Goal: Navigation & Orientation: Find specific page/section

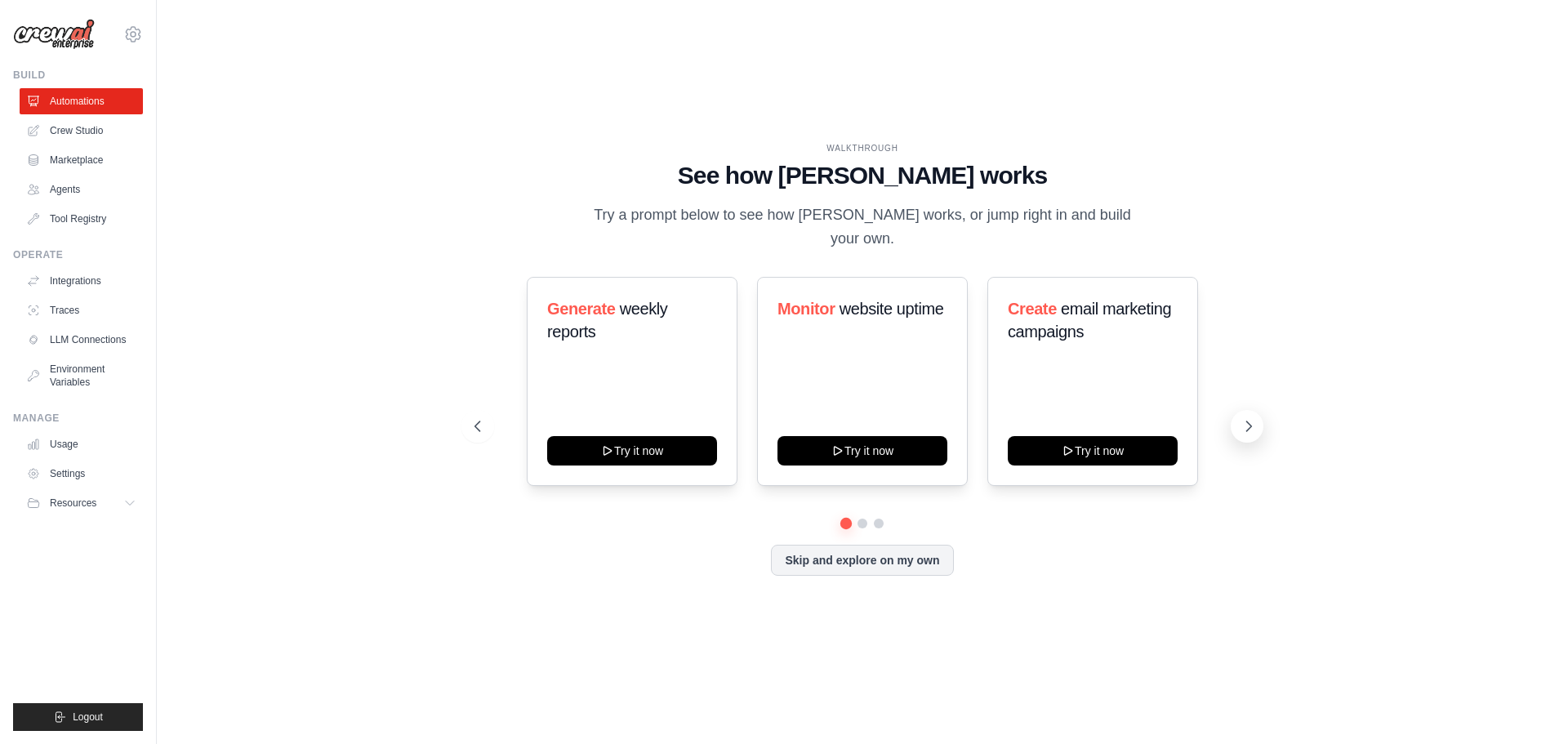
click at [1247, 430] on icon at bounding box center [1248, 426] width 4 height 10
click at [74, 467] on link "Settings" at bounding box center [83, 473] width 124 height 26
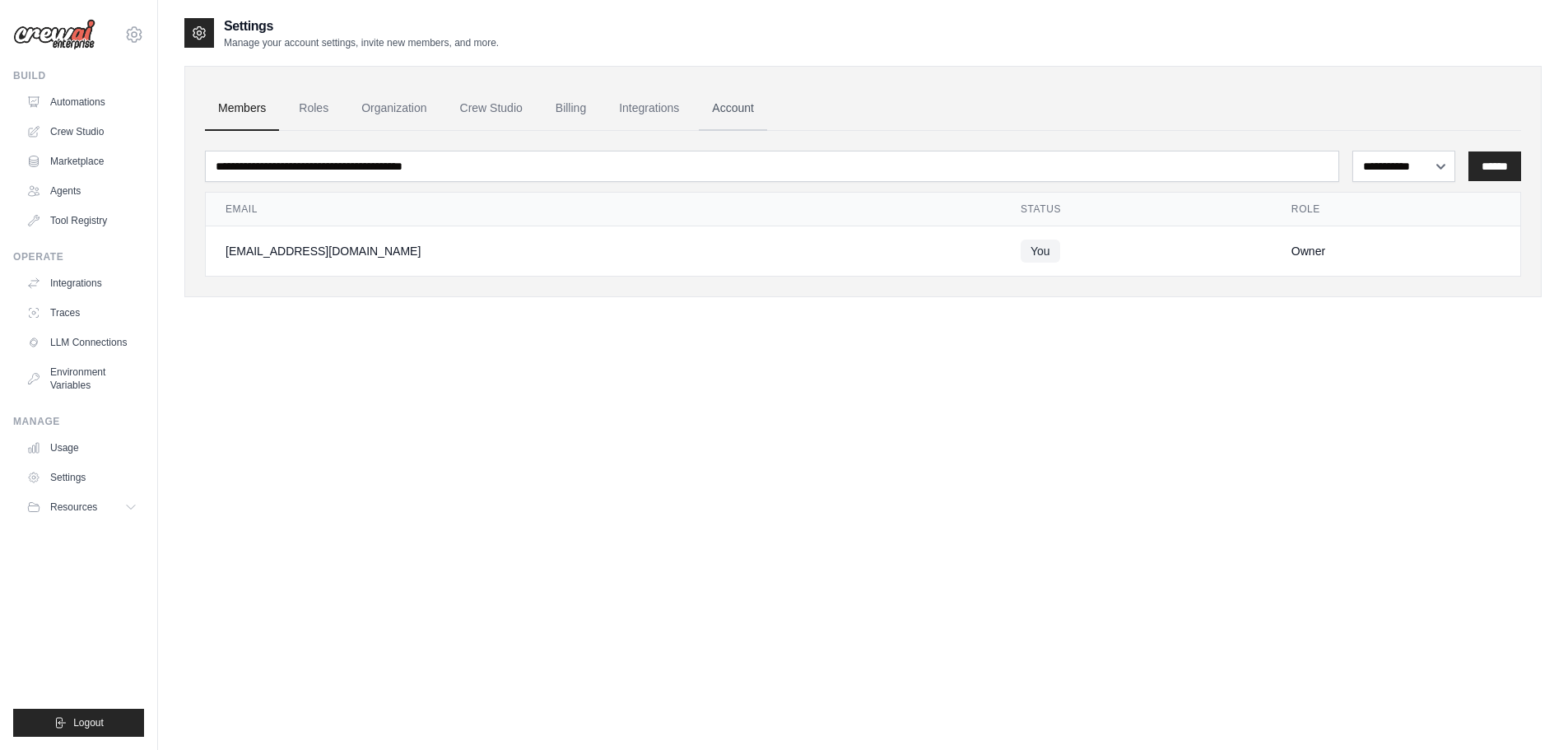
click at [766, 111] on link "Account" at bounding box center [733, 108] width 69 height 44
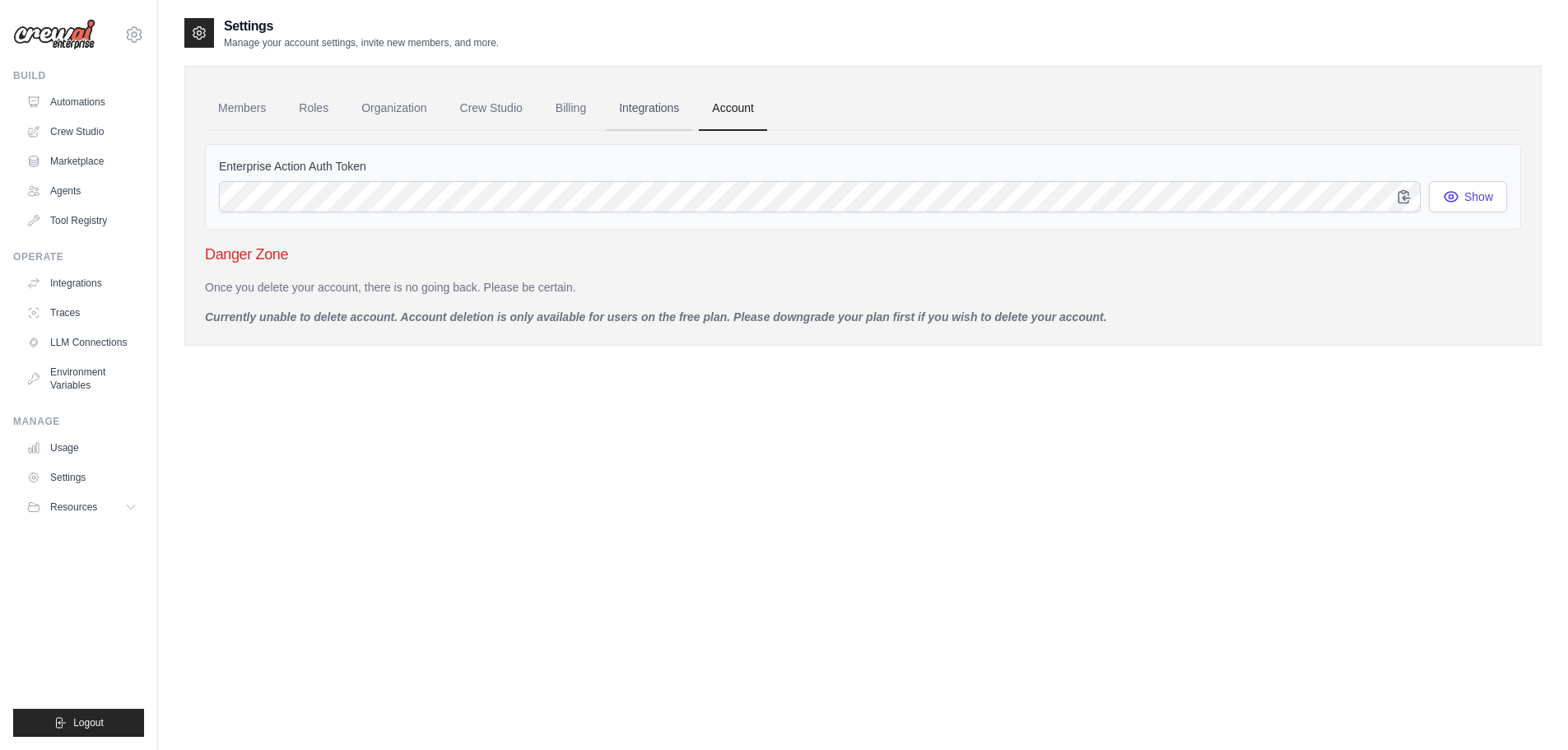
click at [681, 114] on link "Integrations" at bounding box center [649, 108] width 87 height 44
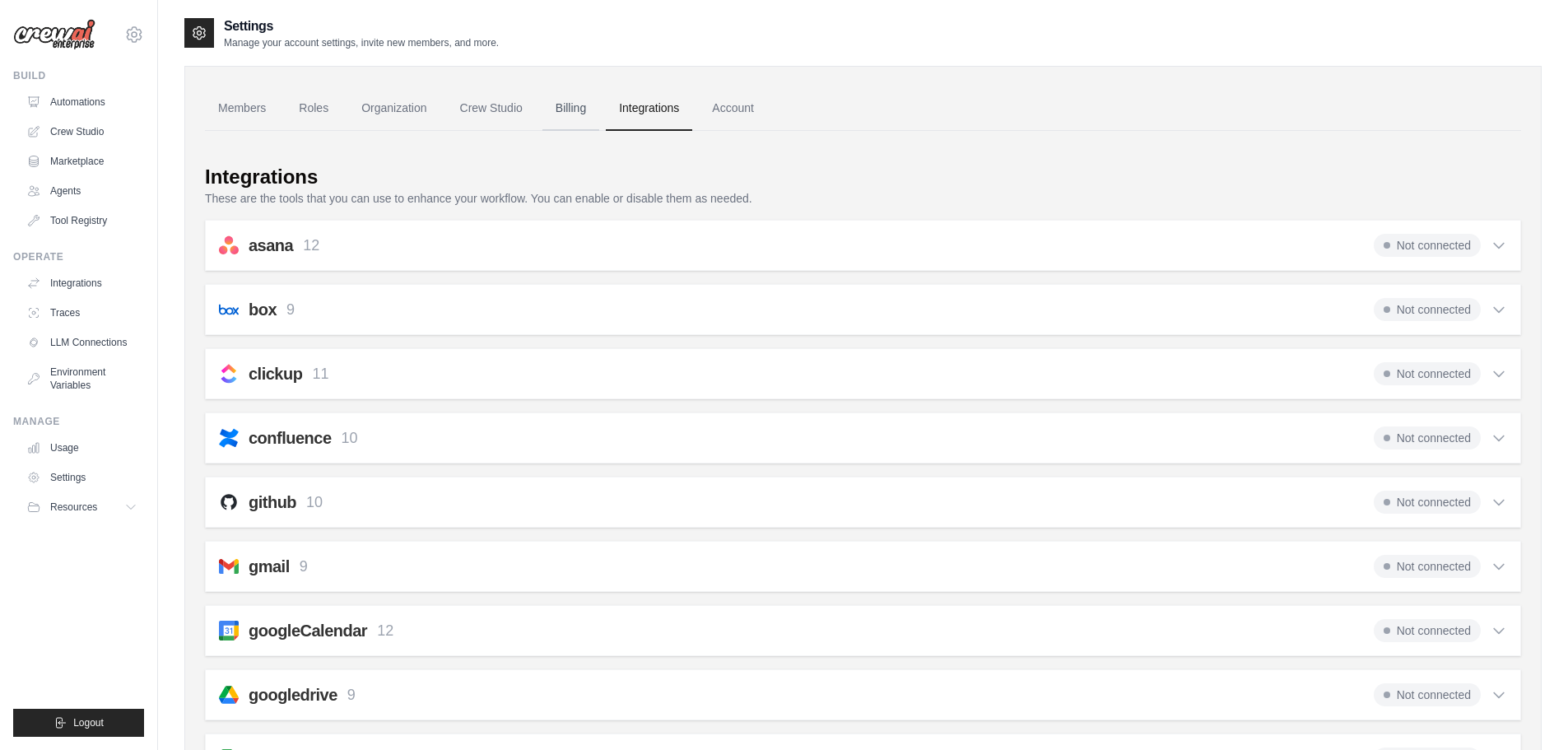
click at [597, 106] on link "Billing" at bounding box center [570, 108] width 57 height 44
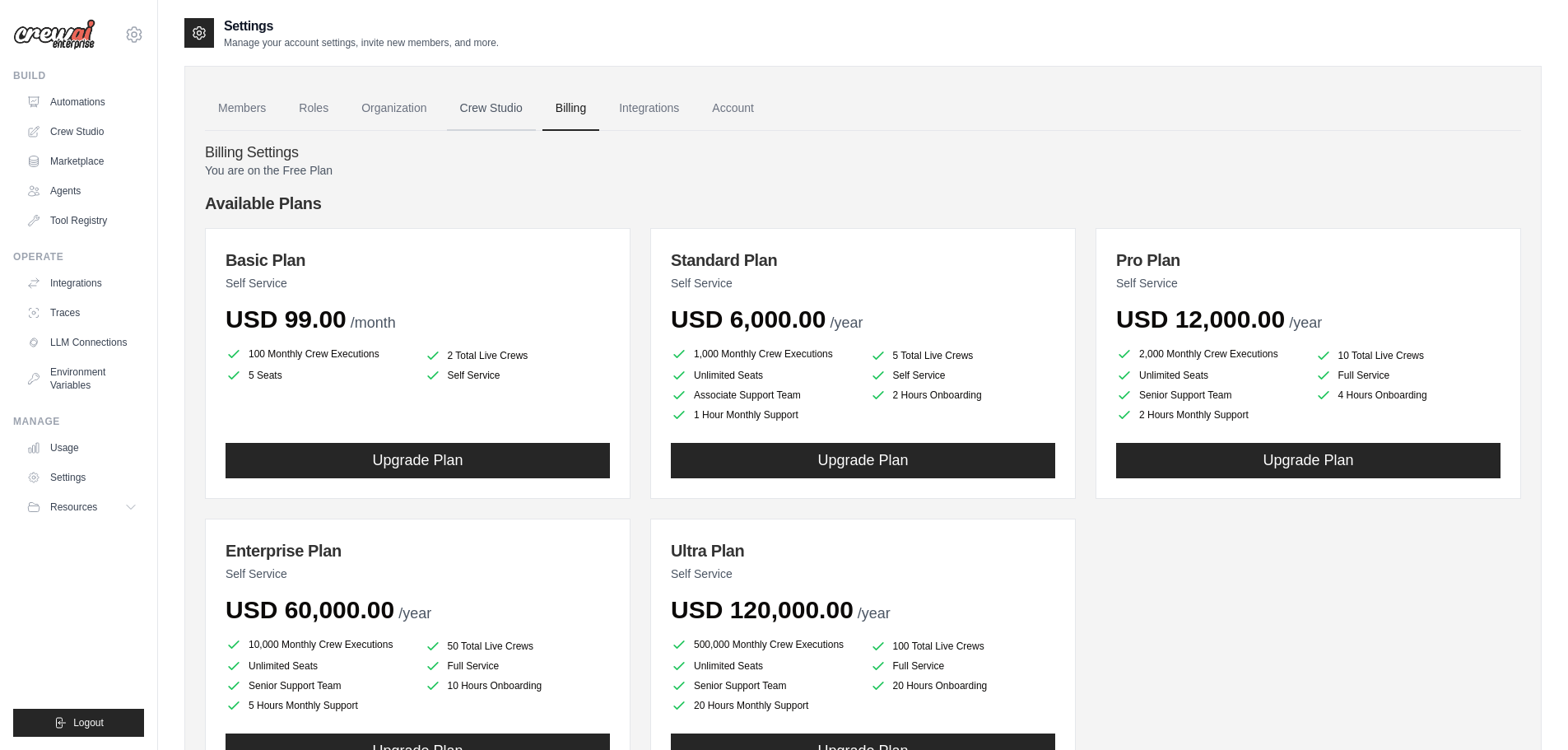
click at [510, 108] on link "Crew Studio" at bounding box center [491, 108] width 89 height 44
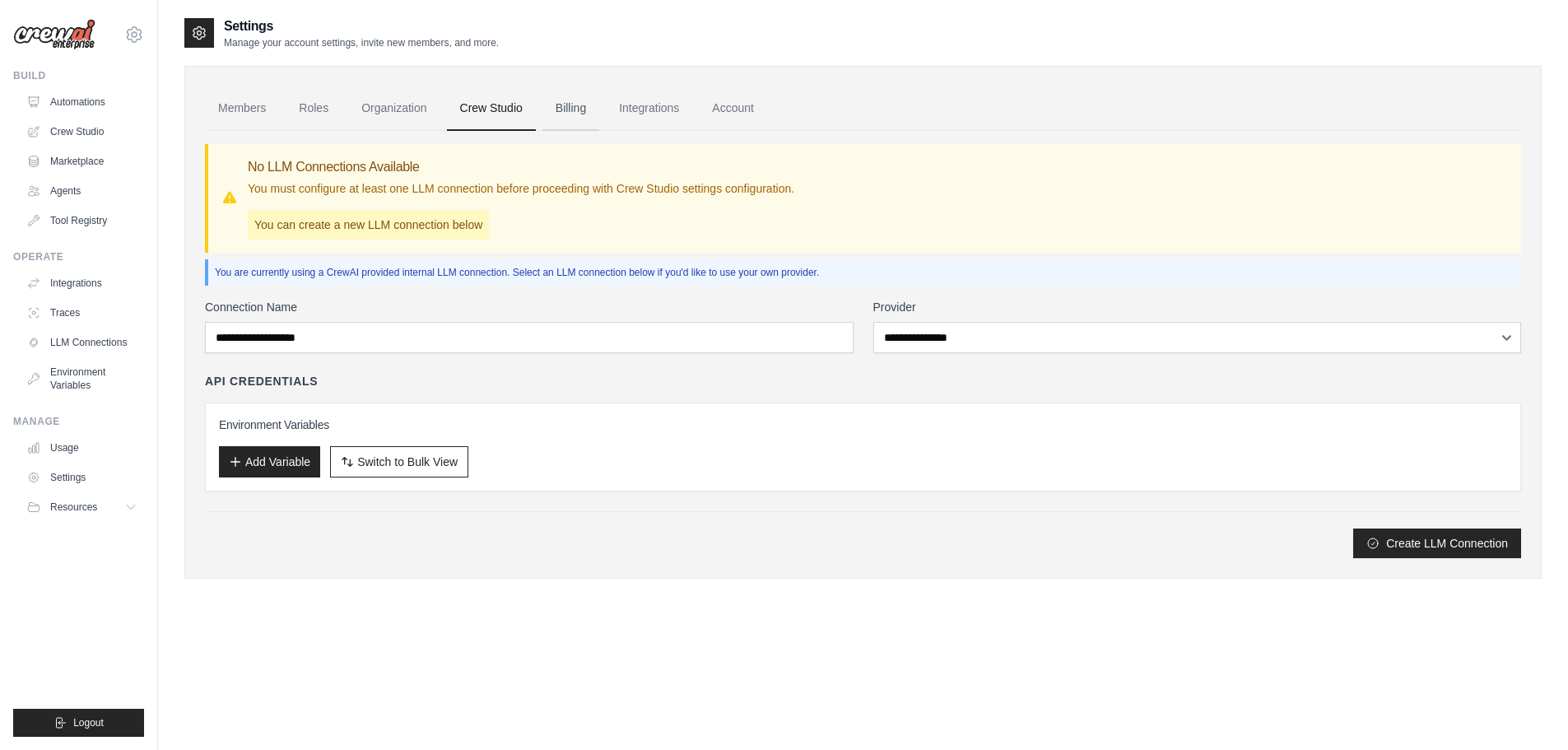
click at [593, 108] on link "Billing" at bounding box center [570, 108] width 57 height 44
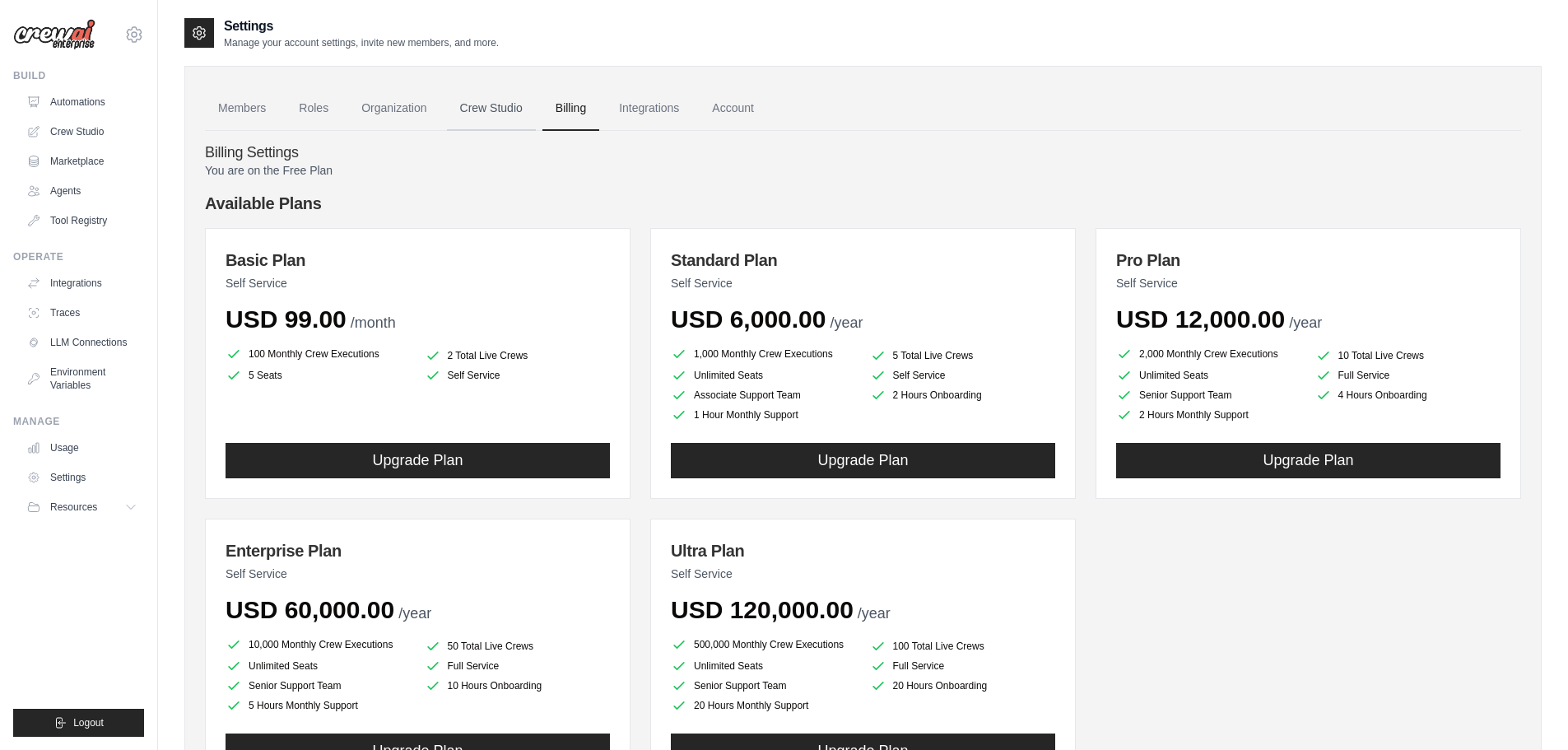
click at [475, 109] on link "Crew Studio" at bounding box center [491, 108] width 89 height 44
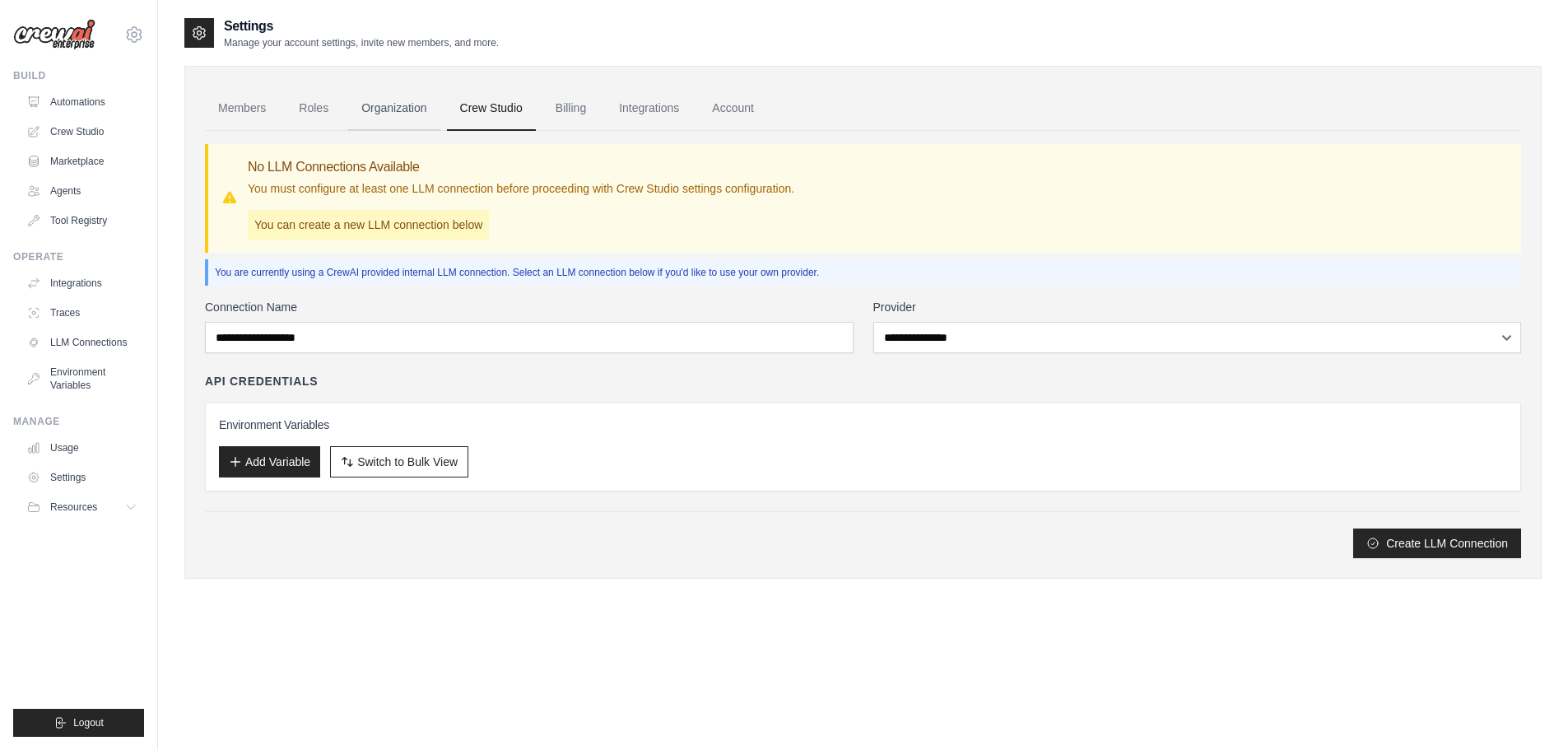
click at [387, 107] on link "Organization" at bounding box center [393, 108] width 91 height 44
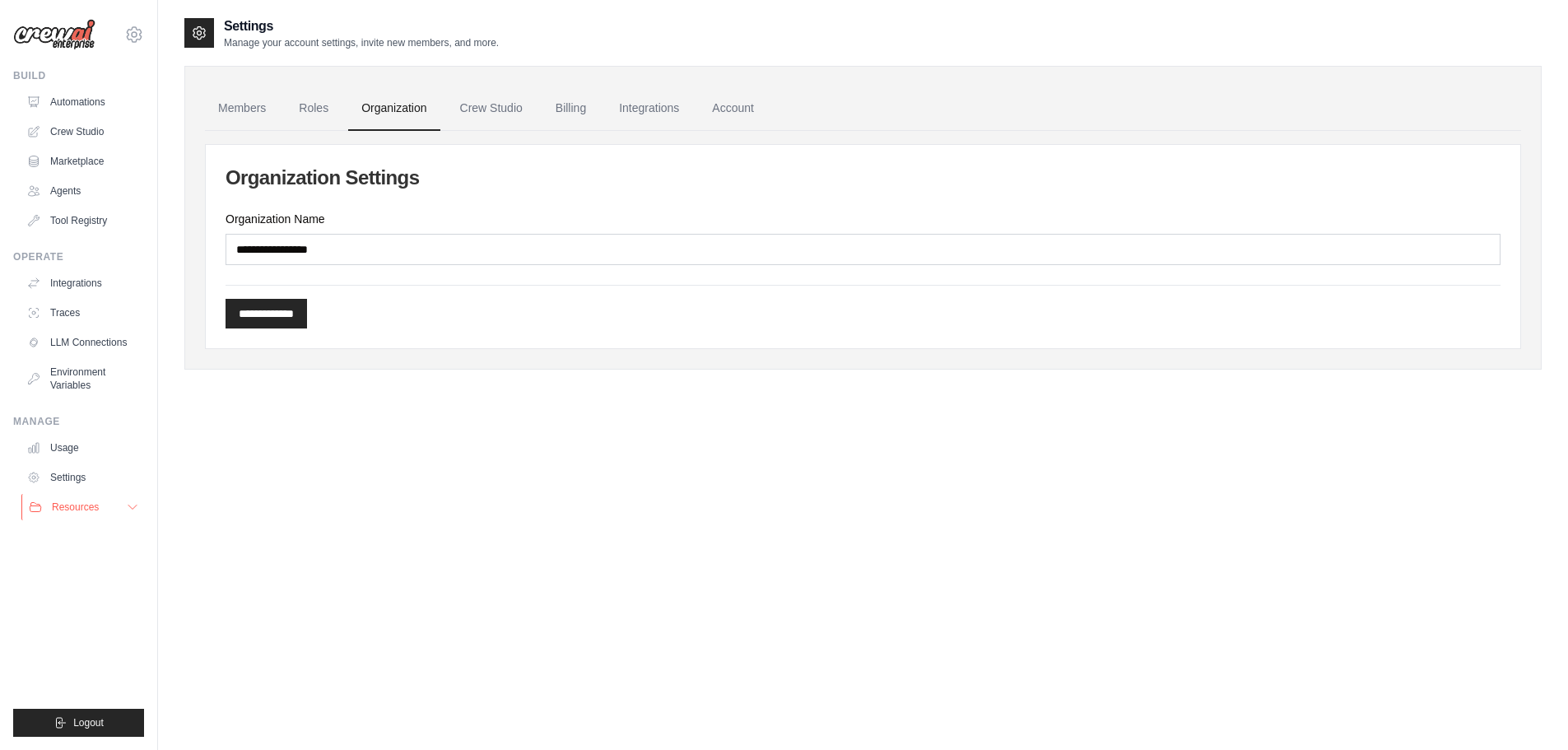
click at [85, 515] on button "Resources" at bounding box center [84, 507] width 125 height 26
click at [75, 534] on span "Documentation" at bounding box center [92, 535] width 67 height 14
click at [136, 33] on icon at bounding box center [135, 34] width 20 height 20
click at [109, 116] on link "Settings" at bounding box center [134, 111] width 145 height 30
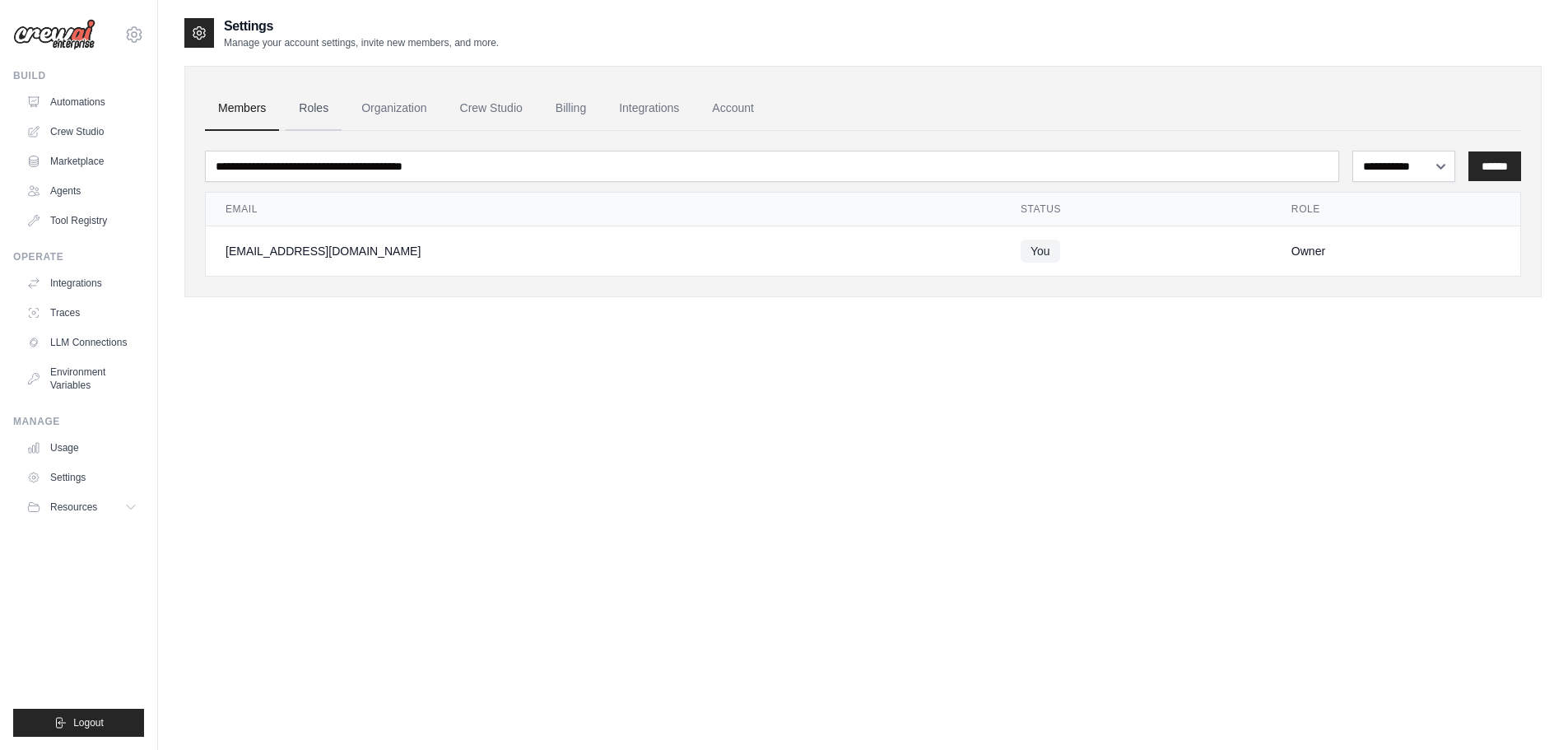
click at [313, 101] on link "Roles" at bounding box center [313, 108] width 56 height 44
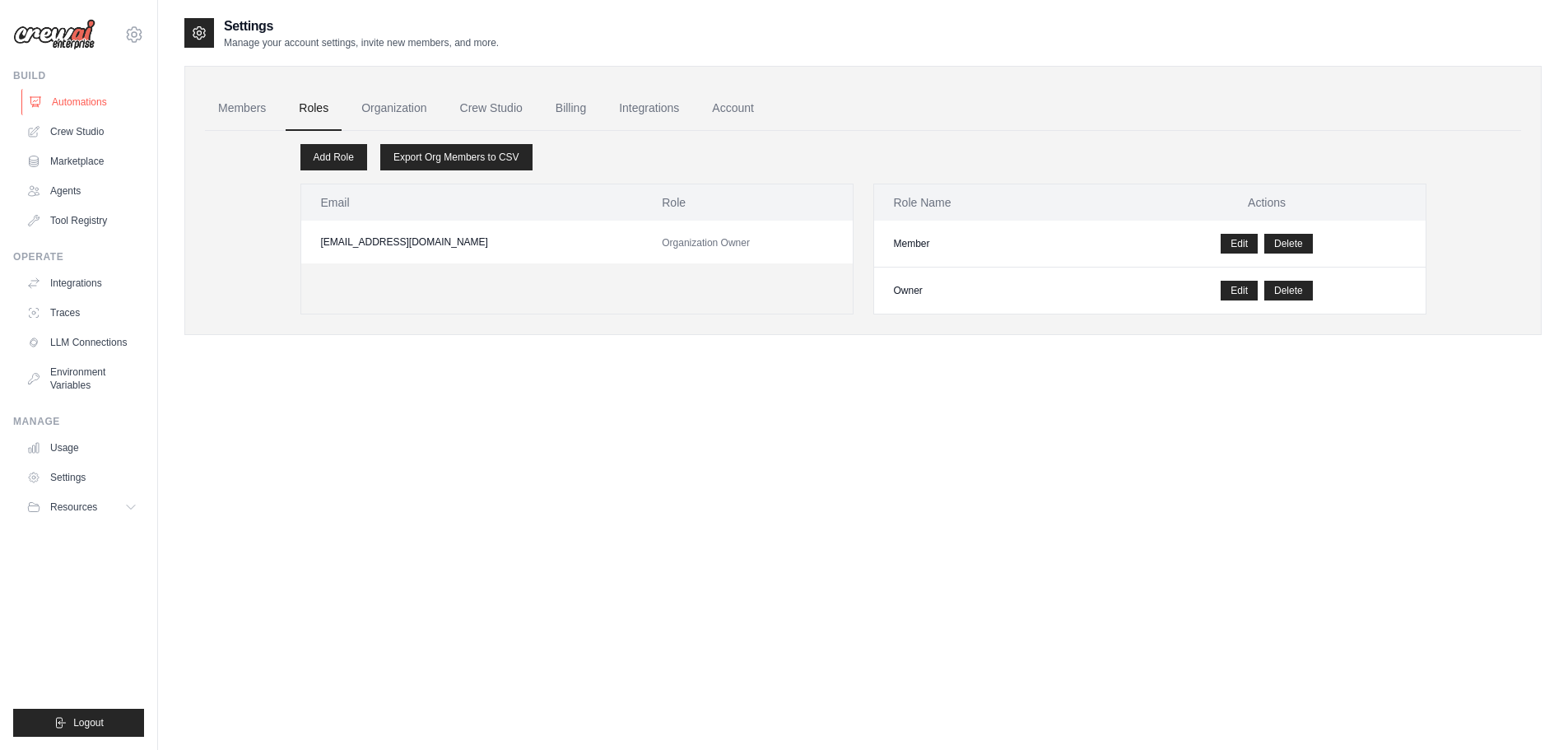
click at [59, 91] on link "Automations" at bounding box center [84, 101] width 125 height 26
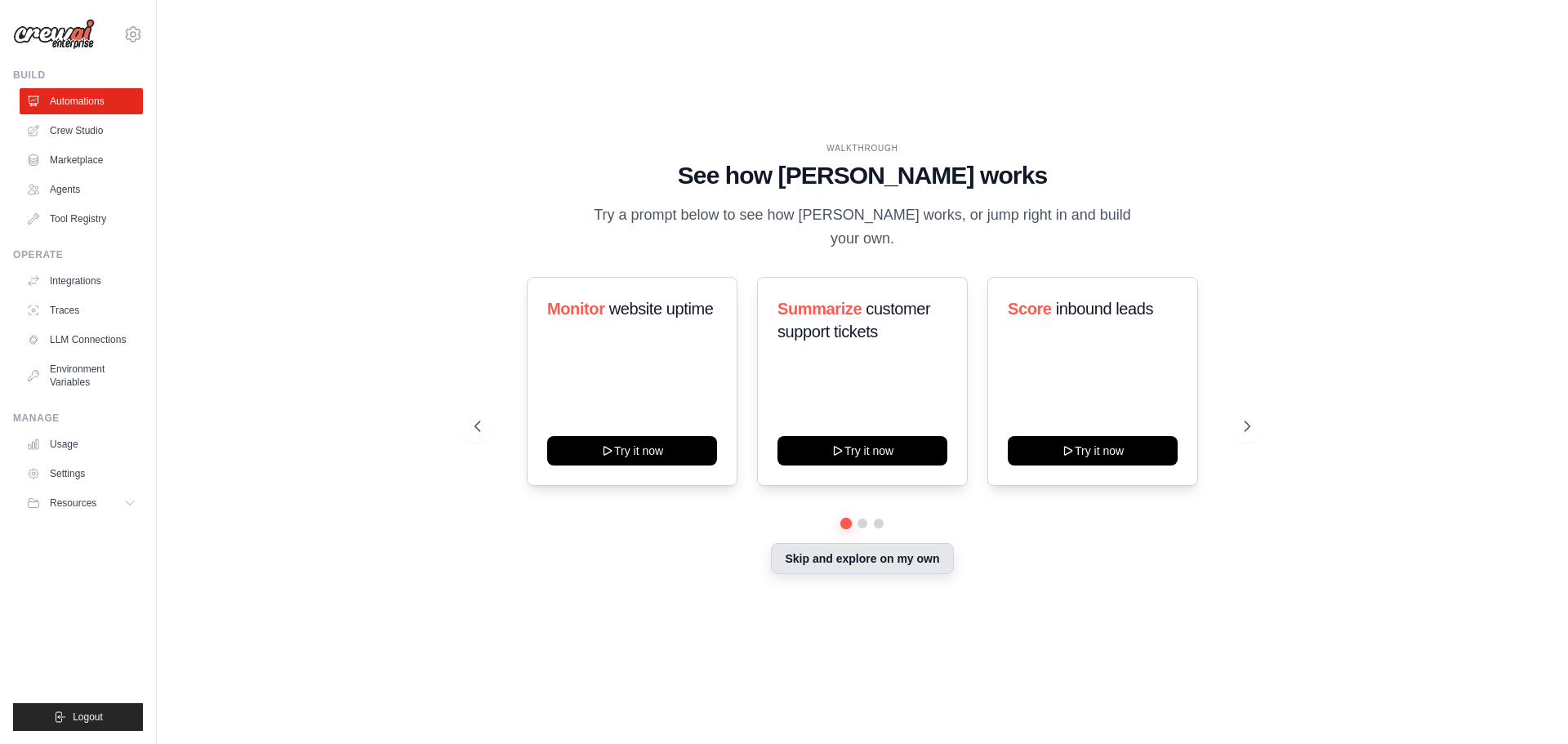
drag, startPoint x: 851, startPoint y: 562, endPoint x: 838, endPoint y: 567, distance: 13.9
click at [850, 563] on button "Skip and explore on my own" at bounding box center [861, 558] width 182 height 31
